Goal: Information Seeking & Learning: Learn about a topic

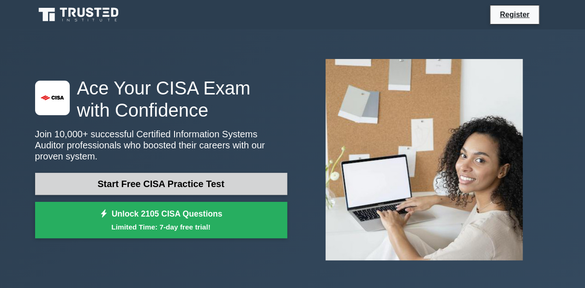
click at [144, 179] on link "Start Free CISA Practice Test" at bounding box center [161, 184] width 252 height 22
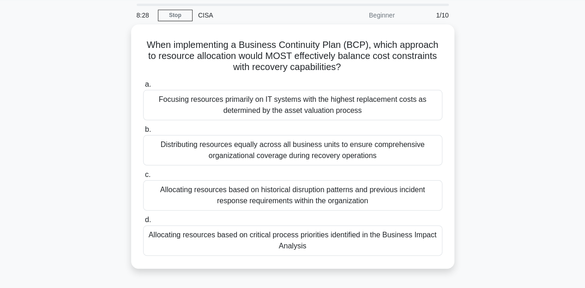
scroll to position [30, 0]
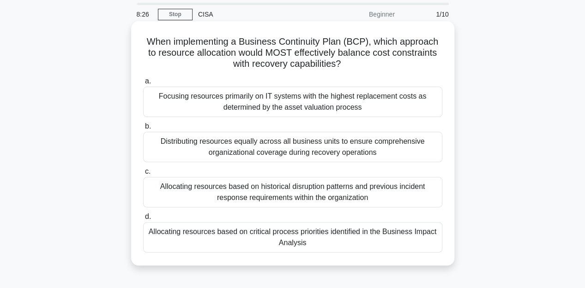
click at [356, 230] on div "Allocating resources based on critical process priorities identified in the Bus…" at bounding box center [292, 237] width 299 height 30
click at [143, 220] on input "d. Allocating resources based on critical process priorities identified in the …" at bounding box center [143, 217] width 0 height 6
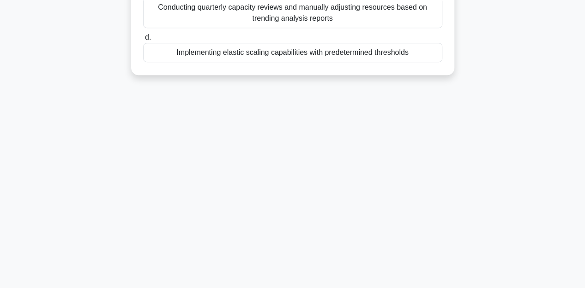
scroll to position [210, 0]
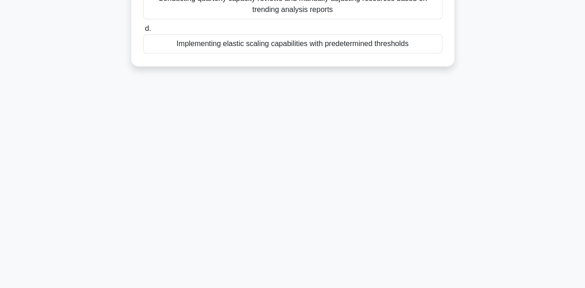
drag, startPoint x: 356, startPoint y: 230, endPoint x: 422, endPoint y: 110, distance: 136.7
click at [422, 110] on main "6:20 Stop CISA Beginner 2/10 In a capacity management plan, which of the follow…" at bounding box center [292, 54] width 585 height 469
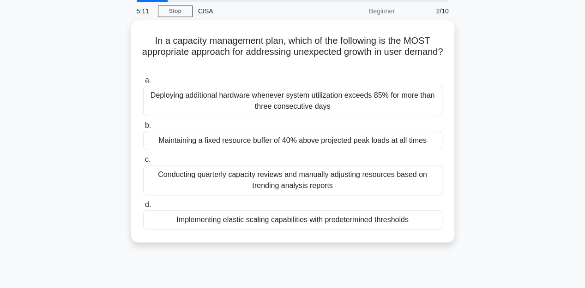
scroll to position [34, 0]
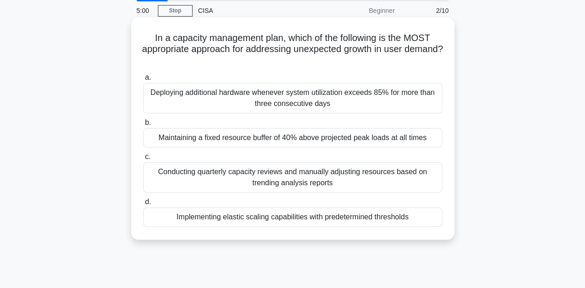
click at [277, 183] on div "Conducting quarterly capacity reviews and manually adjusting resources based on…" at bounding box center [292, 177] width 299 height 30
click at [143, 160] on input "c. Conducting quarterly capacity reviews and manually adjusting resources based…" at bounding box center [143, 157] width 0 height 6
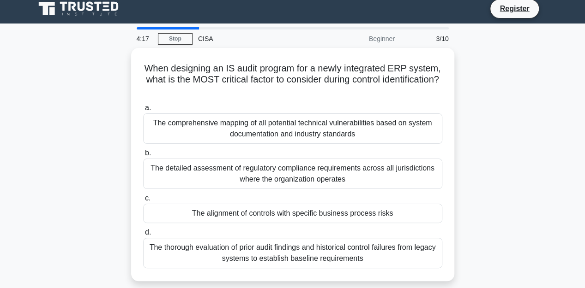
scroll to position [7, 0]
